Goal: Task Accomplishment & Management: Manage account settings

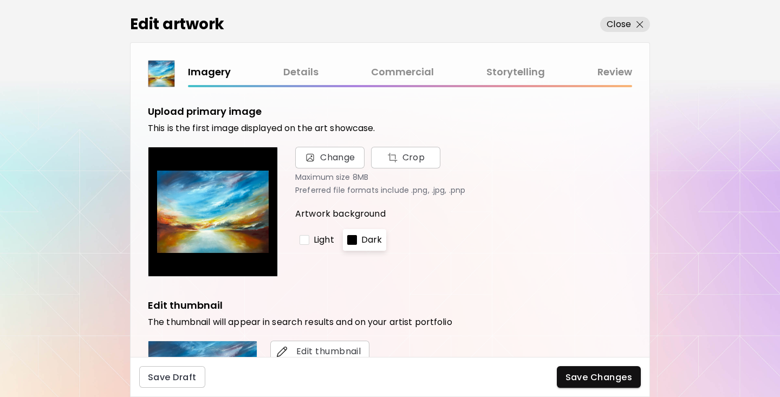
click at [402, 70] on link "Commercial" at bounding box center [402, 72] width 63 height 16
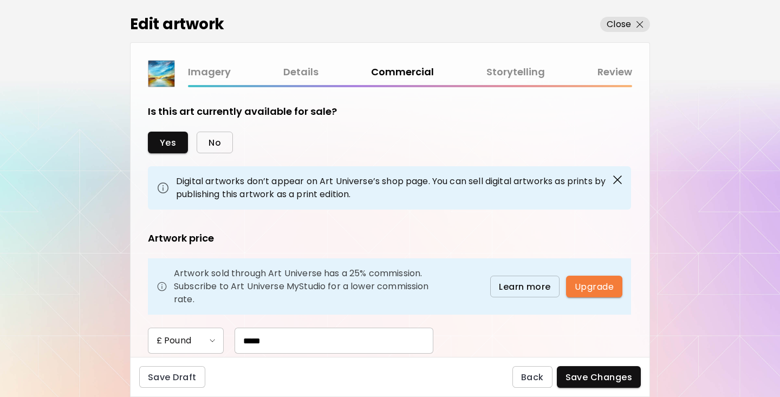
click at [213, 142] on span "No" at bounding box center [214, 142] width 12 height 11
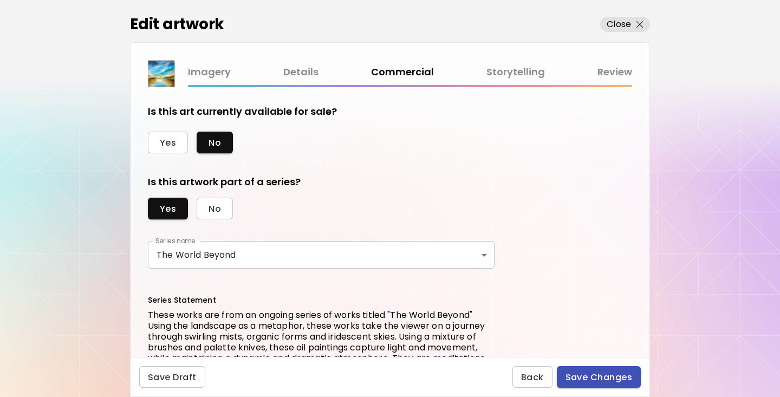
click at [583, 375] on span "Save Changes" at bounding box center [598, 376] width 67 height 11
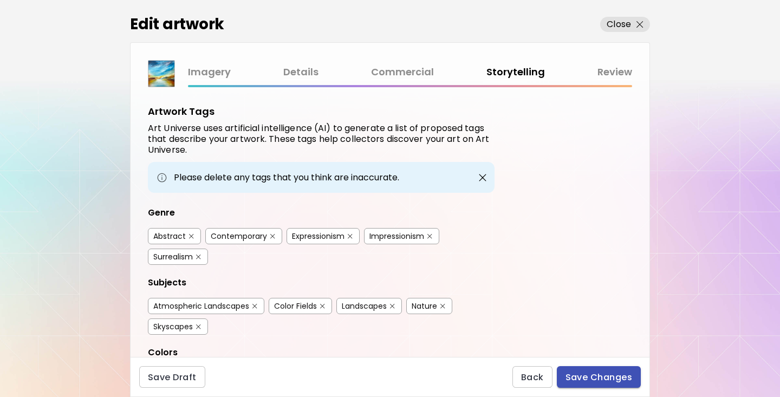
click at [583, 375] on span "Save Changes" at bounding box center [598, 376] width 67 height 11
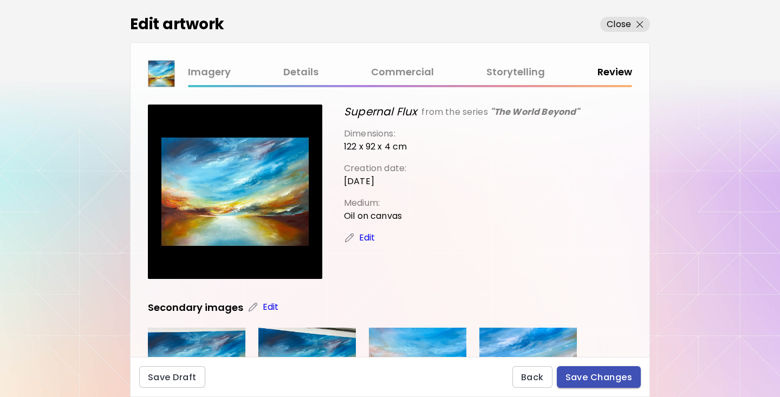
click at [583, 375] on span "Save Changes" at bounding box center [598, 376] width 67 height 11
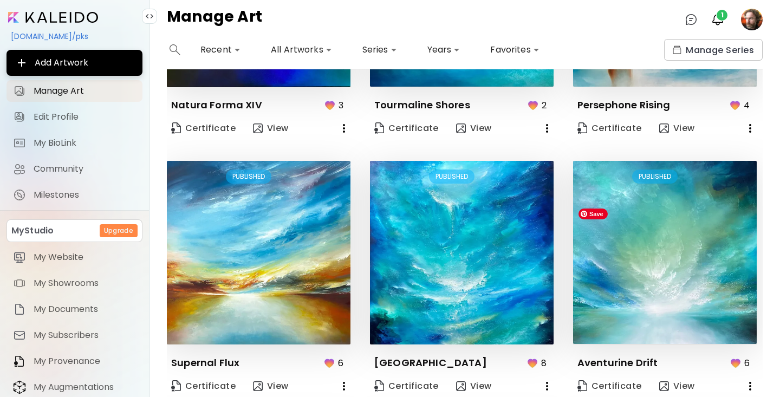
scroll to position [439, 0]
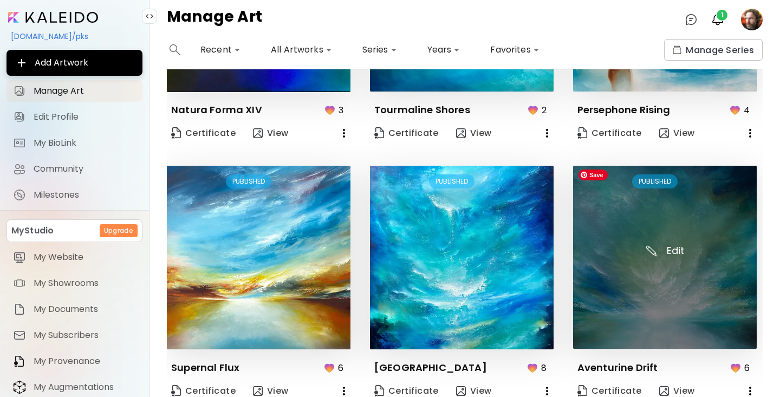
click at [615, 308] on img at bounding box center [665, 257] width 184 height 183
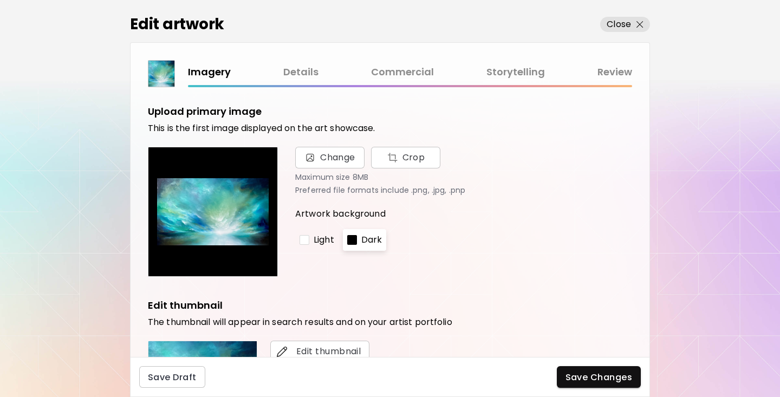
click at [408, 69] on link "Commercial" at bounding box center [402, 72] width 63 height 16
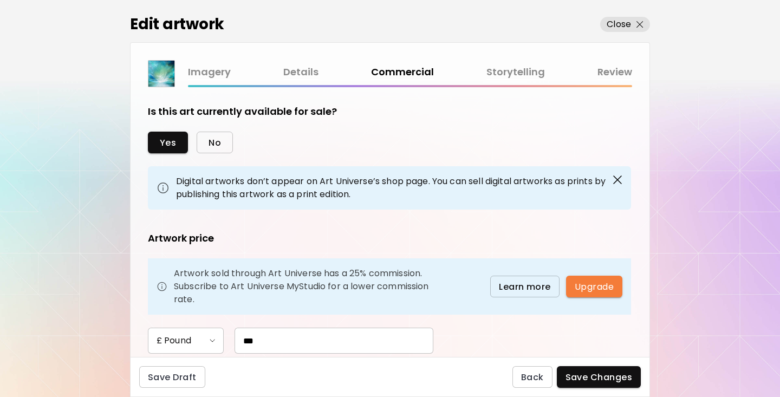
click at [223, 151] on button "No" at bounding box center [215, 143] width 36 height 22
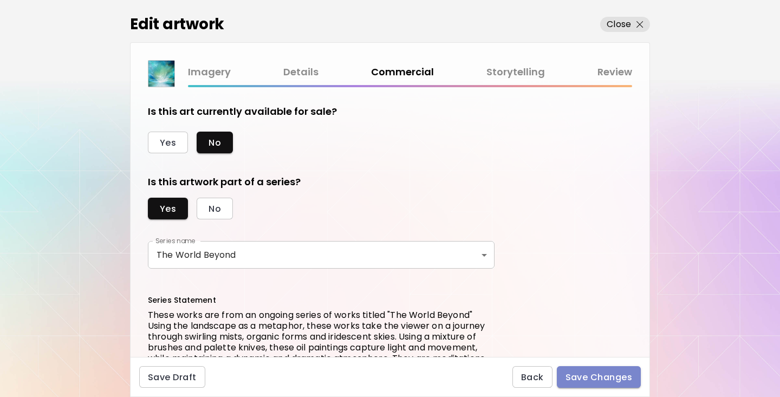
click at [581, 374] on span "Save Changes" at bounding box center [598, 376] width 67 height 11
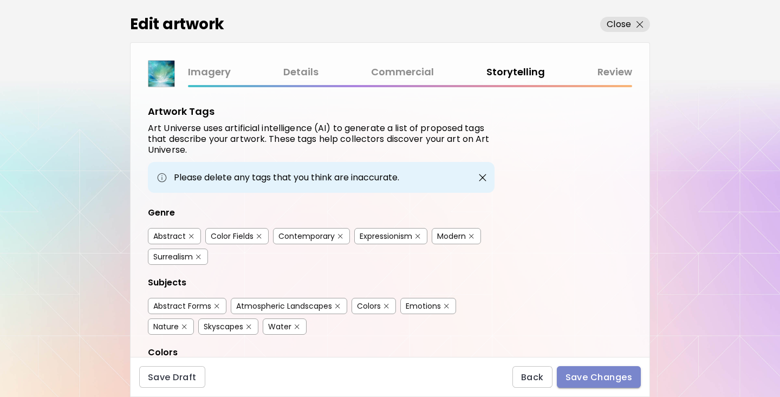
click at [581, 374] on span "Save Changes" at bounding box center [598, 376] width 67 height 11
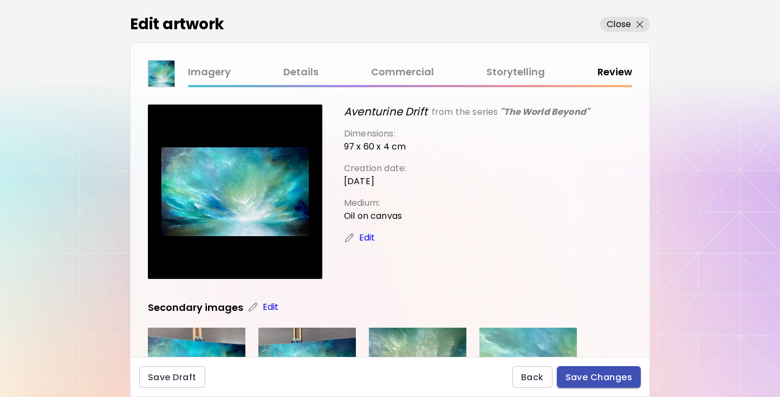
click at [581, 374] on span "Save Changes" at bounding box center [598, 376] width 67 height 11
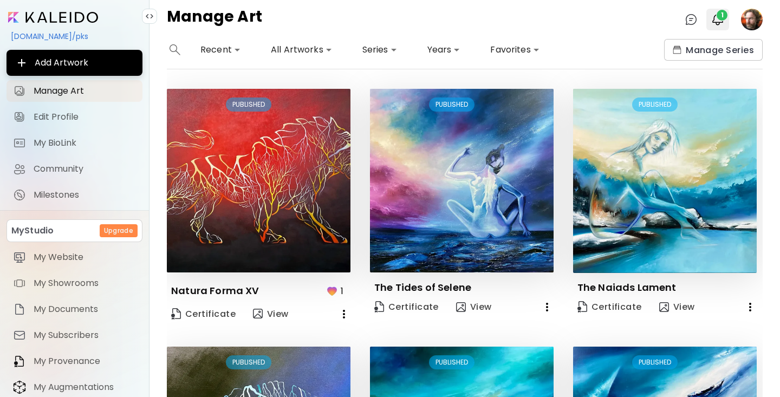
click at [715, 16] on img "button" at bounding box center [717, 19] width 13 height 13
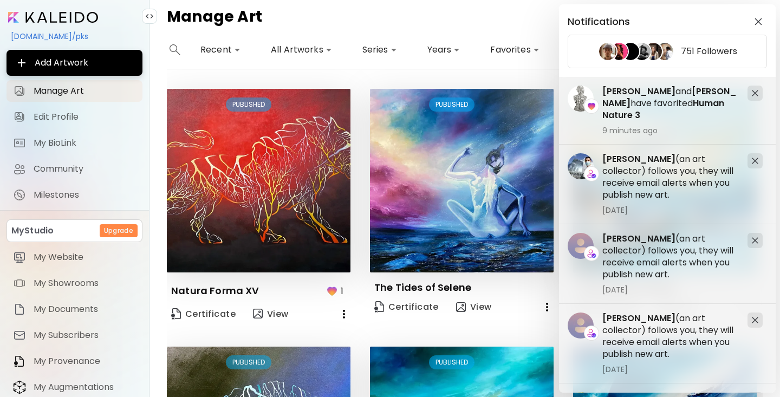
click at [455, 79] on div "Notifications 751 Followers [PERSON_NAME] (an art collector) follows you, they …" at bounding box center [390, 198] width 780 height 397
